Goal: Check status: Check status

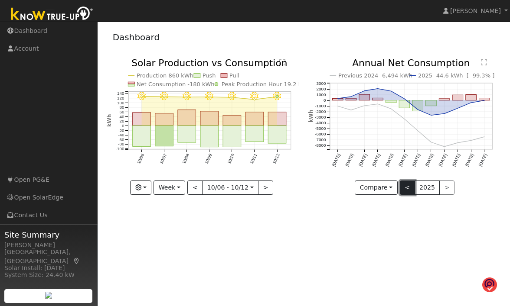
click at [406, 188] on button "<" at bounding box center [407, 188] width 15 height 15
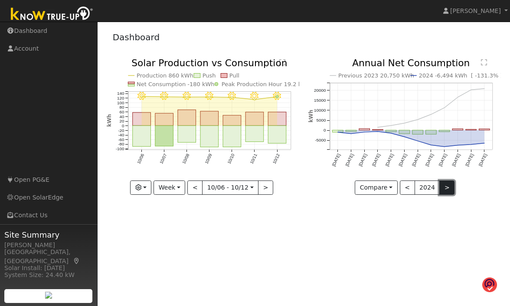
click at [445, 185] on button ">" at bounding box center [446, 188] width 15 height 15
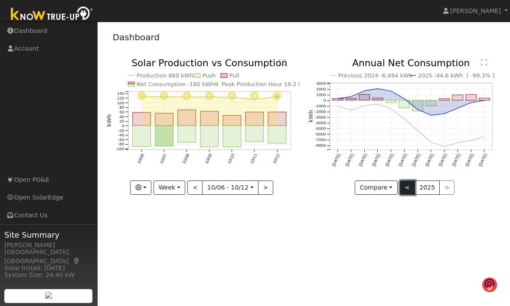
click at [407, 187] on button "<" at bounding box center [407, 188] width 15 height 15
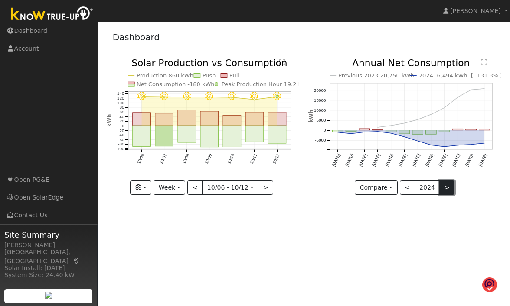
click at [443, 186] on button ">" at bounding box center [446, 188] width 15 height 15
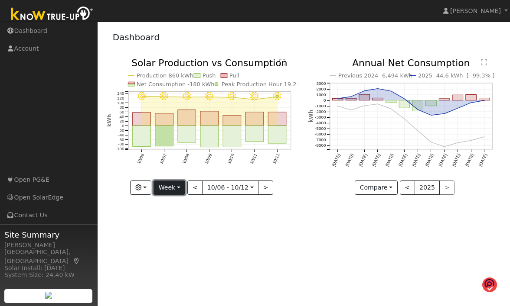
click at [179, 184] on button "Week" at bounding box center [169, 188] width 32 height 15
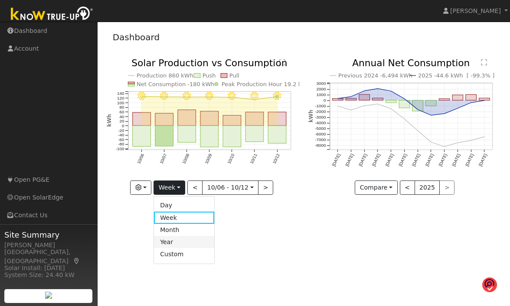
drag, startPoint x: 199, startPoint y: 234, endPoint x: 197, endPoint y: 242, distance: 8.5
drag, startPoint x: 197, startPoint y: 242, endPoint x: 178, endPoint y: 241, distance: 18.7
click at [178, 241] on link "Year" at bounding box center [184, 242] width 60 height 12
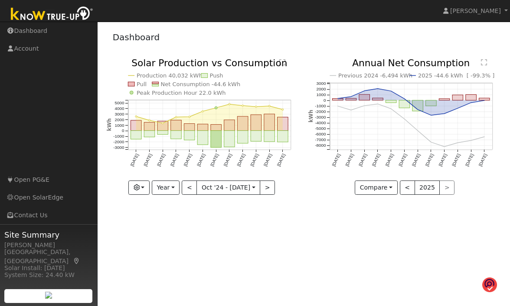
drag, startPoint x: 458, startPoint y: 98, endPoint x: 206, endPoint y: 200, distance: 271.8
drag, startPoint x: 206, startPoint y: 200, endPoint x: 176, endPoint y: 187, distance: 32.6
click at [176, 187] on button "Year" at bounding box center [166, 188] width 28 height 15
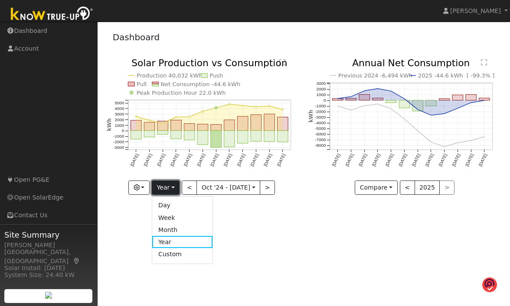
click at [171, 187] on button "Year" at bounding box center [166, 188] width 28 height 15
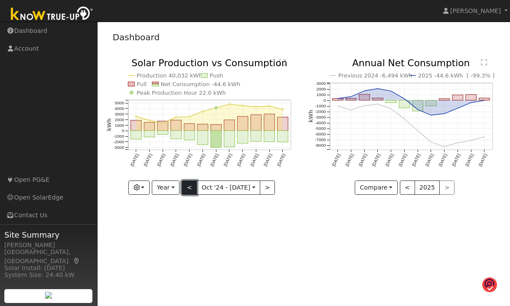
click at [189, 189] on button "<" at bounding box center [189, 188] width 15 height 15
click at [189, 186] on button "<" at bounding box center [189, 188] width 15 height 15
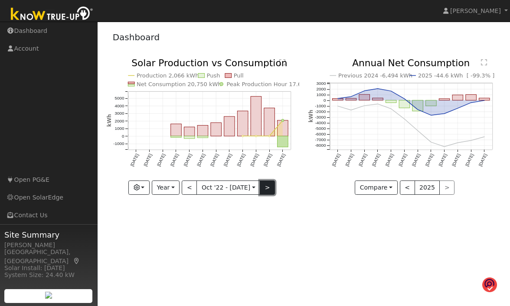
click at [266, 187] on button ">" at bounding box center [267, 188] width 15 height 15
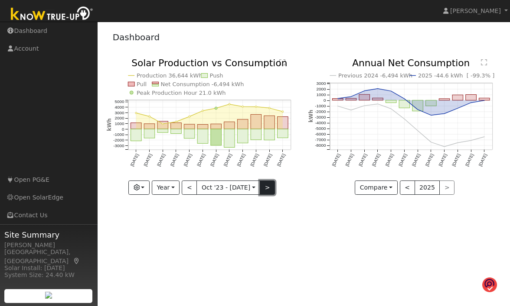
click at [266, 187] on button ">" at bounding box center [267, 188] width 15 height 15
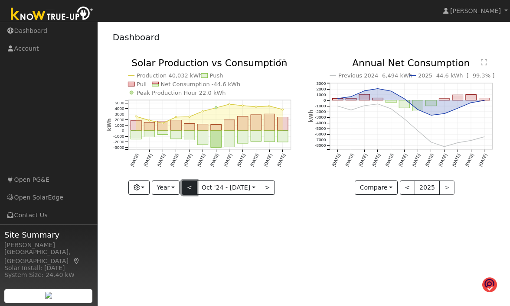
click at [187, 186] on button "<" at bounding box center [189, 188] width 15 height 15
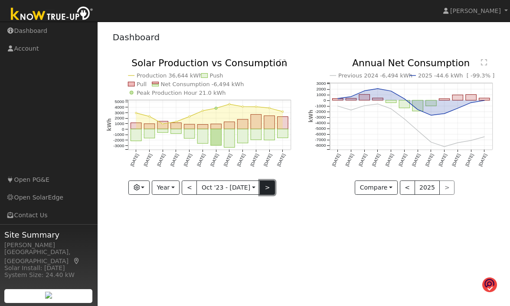
click at [266, 185] on button ">" at bounding box center [267, 188] width 15 height 15
drag, startPoint x: 281, startPoint y: 179, endPoint x: 275, endPoint y: 193, distance: 15.1
click at [275, 193] on icon "Production 40,032 kWh Push Pull Net Consumption -44.6 kWh Peak Production Hour …" at bounding box center [203, 127] width 192 height 138
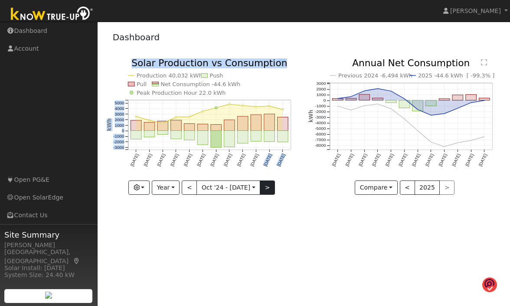
drag, startPoint x: 273, startPoint y: 183, endPoint x: 271, endPoint y: 191, distance: 7.9
click at [271, 191] on div "Production 40,032 kWh Push Pull Net Consumption -44.6 kWh Peak Production Hour …" at bounding box center [203, 126] width 192 height 136
click at [264, 185] on button ">" at bounding box center [267, 188] width 15 height 15
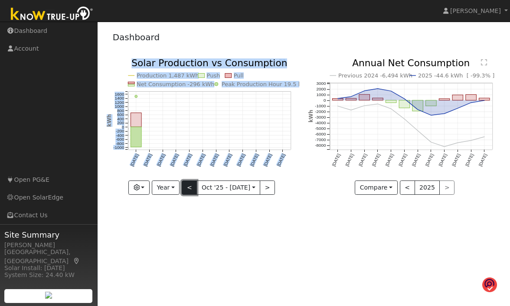
click at [188, 187] on button "<" at bounding box center [189, 188] width 15 height 15
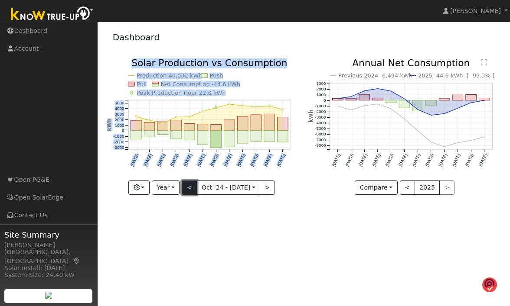
click at [188, 187] on button "<" at bounding box center [189, 188] width 15 height 15
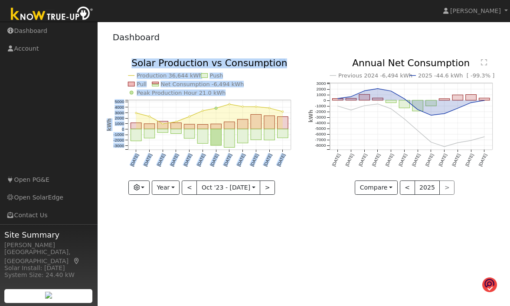
click at [208, 230] on div "User Profile First name Last name Email Email Notifications No Emails No Emails…" at bounding box center [303, 164] width 412 height 285
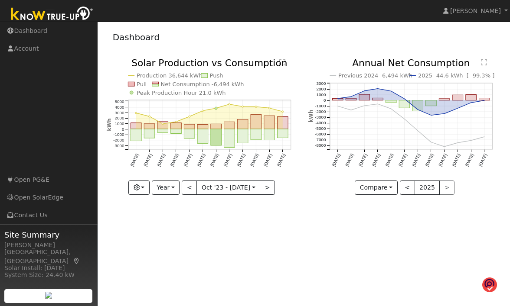
click at [338, 185] on icon "Previous 2024 -6,494 kWh 2025 -44.6 kWh [ -99.3% ] [DATE] Nov '[DATE] Jan '[DAT…" at bounding box center [404, 122] width 192 height 129
click at [263, 188] on button ">" at bounding box center [267, 188] width 15 height 15
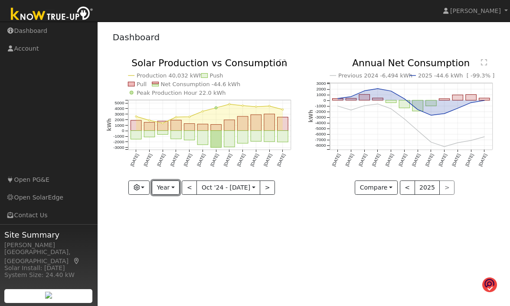
click at [178, 187] on button "Year" at bounding box center [166, 188] width 28 height 15
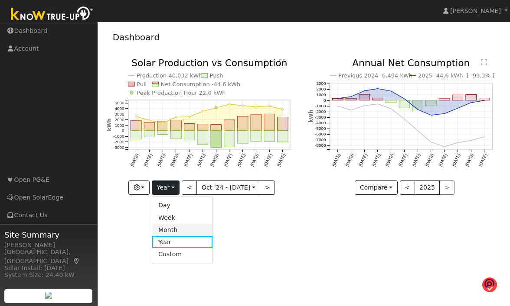
click at [177, 231] on link "Month" at bounding box center [182, 230] width 60 height 12
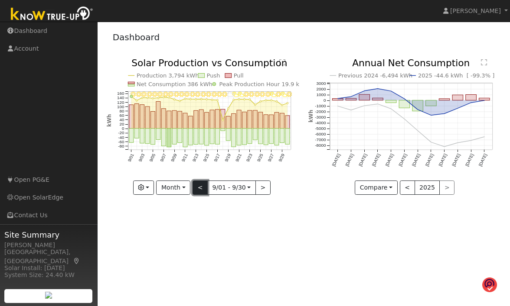
click at [202, 188] on button "<" at bounding box center [199, 188] width 15 height 15
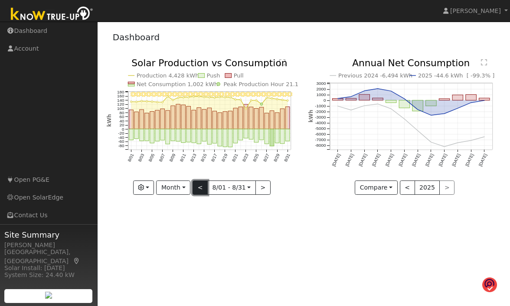
click at [202, 188] on button "<" at bounding box center [199, 188] width 15 height 15
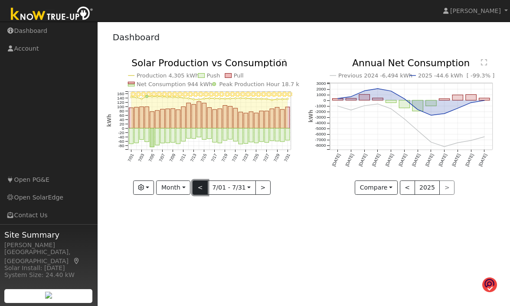
click at [202, 188] on button "<" at bounding box center [199, 188] width 15 height 15
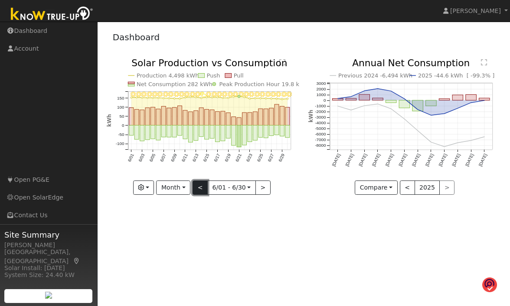
click at [202, 188] on button "<" at bounding box center [199, 188] width 15 height 15
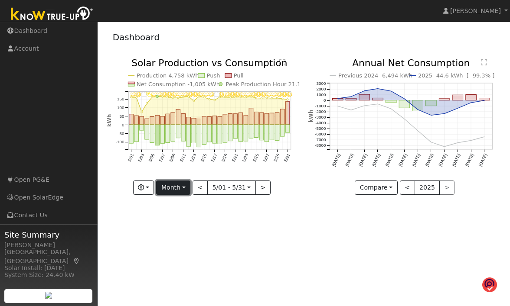
drag, startPoint x: 214, startPoint y: 180, endPoint x: 179, endPoint y: 182, distance: 34.7
click at [178, 182] on button "Month" at bounding box center [173, 188] width 34 height 15
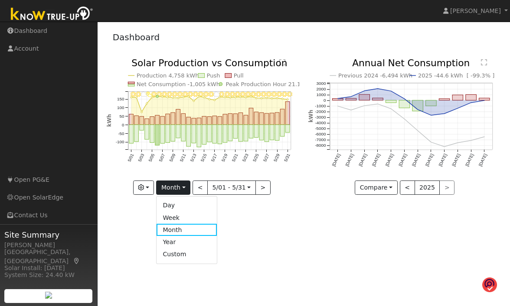
drag, startPoint x: 181, startPoint y: 175, endPoint x: 132, endPoint y: 209, distance: 59.4
click at [132, 209] on div "User Profile First name Last name Email Email Notifications No Emails No Emails…" at bounding box center [303, 164] width 412 height 285
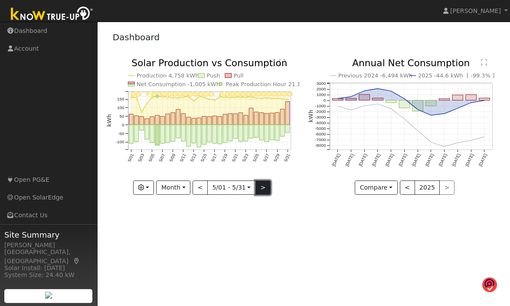
click at [261, 186] on button ">" at bounding box center [262, 188] width 15 height 15
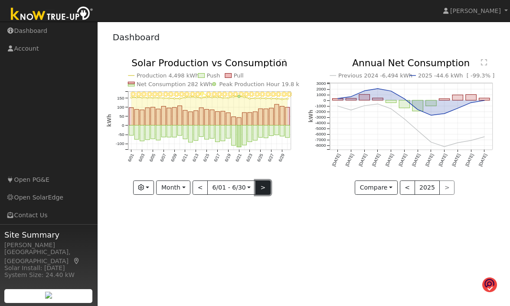
click at [261, 188] on button ">" at bounding box center [262, 188] width 15 height 15
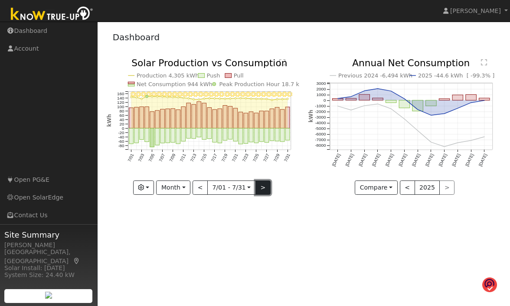
click at [260, 186] on button ">" at bounding box center [262, 188] width 15 height 15
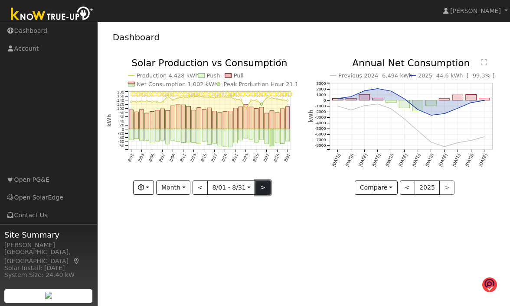
click at [260, 186] on button ">" at bounding box center [262, 188] width 15 height 15
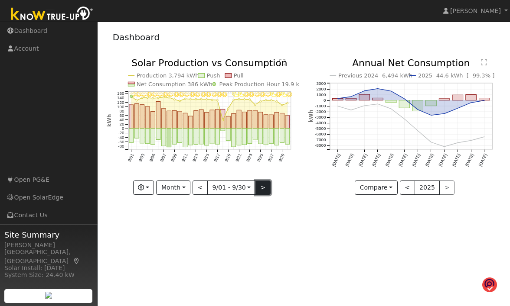
click at [260, 186] on button ">" at bounding box center [262, 188] width 15 height 15
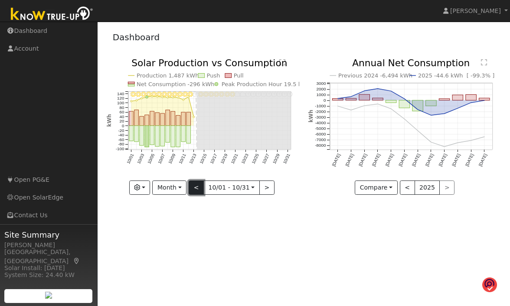
click at [195, 184] on button "<" at bounding box center [195, 188] width 15 height 15
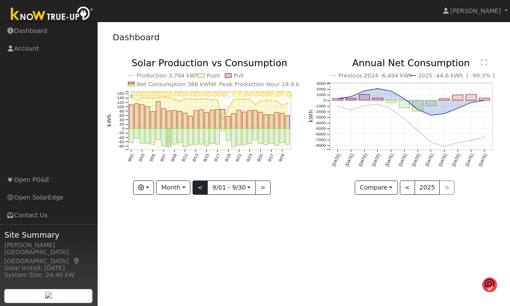
click at [195, 184] on div at bounding box center [203, 126] width 192 height 136
click at [195, 184] on button "<" at bounding box center [199, 188] width 15 height 15
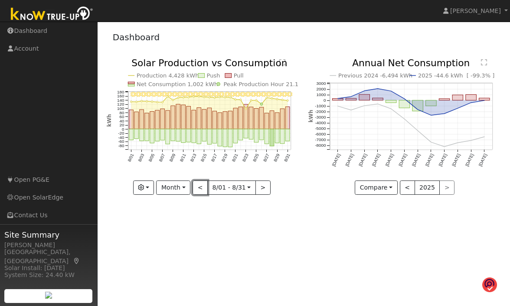
click at [198, 185] on button "<" at bounding box center [199, 188] width 15 height 15
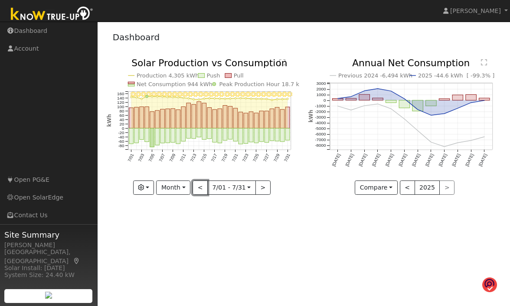
click at [198, 185] on button "<" at bounding box center [199, 188] width 15 height 15
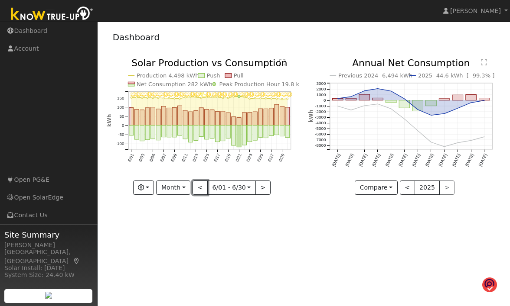
click at [198, 185] on button "<" at bounding box center [199, 188] width 15 height 15
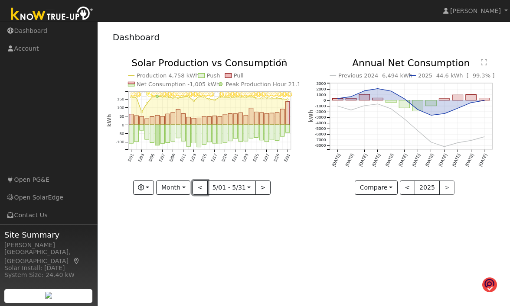
click at [198, 185] on button "<" at bounding box center [199, 188] width 15 height 15
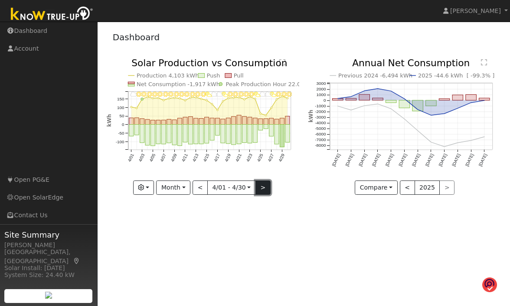
click at [262, 186] on button ">" at bounding box center [262, 188] width 15 height 15
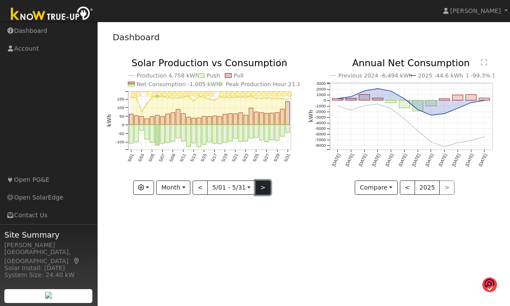
click at [262, 186] on button ">" at bounding box center [262, 188] width 15 height 15
type input "[DATE]"
select select "5"
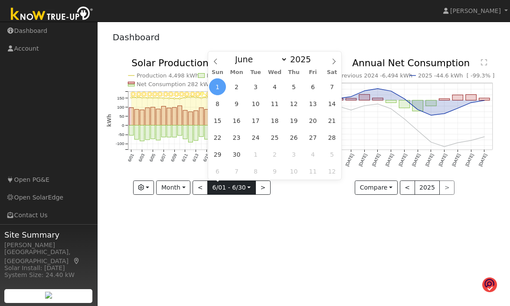
click at [213, 184] on input "[DATE]" at bounding box center [232, 188] width 48 height 14
drag, startPoint x: 464, startPoint y: 1, endPoint x: 503, endPoint y: -26, distance: 47.4
click at [503, 0] on html "[PERSON_NAME] [PERSON_NAME] Profile Help Center Terms Of Service See What's New…" at bounding box center [255, 153] width 510 height 306
